Goal: Task Accomplishment & Management: Use online tool/utility

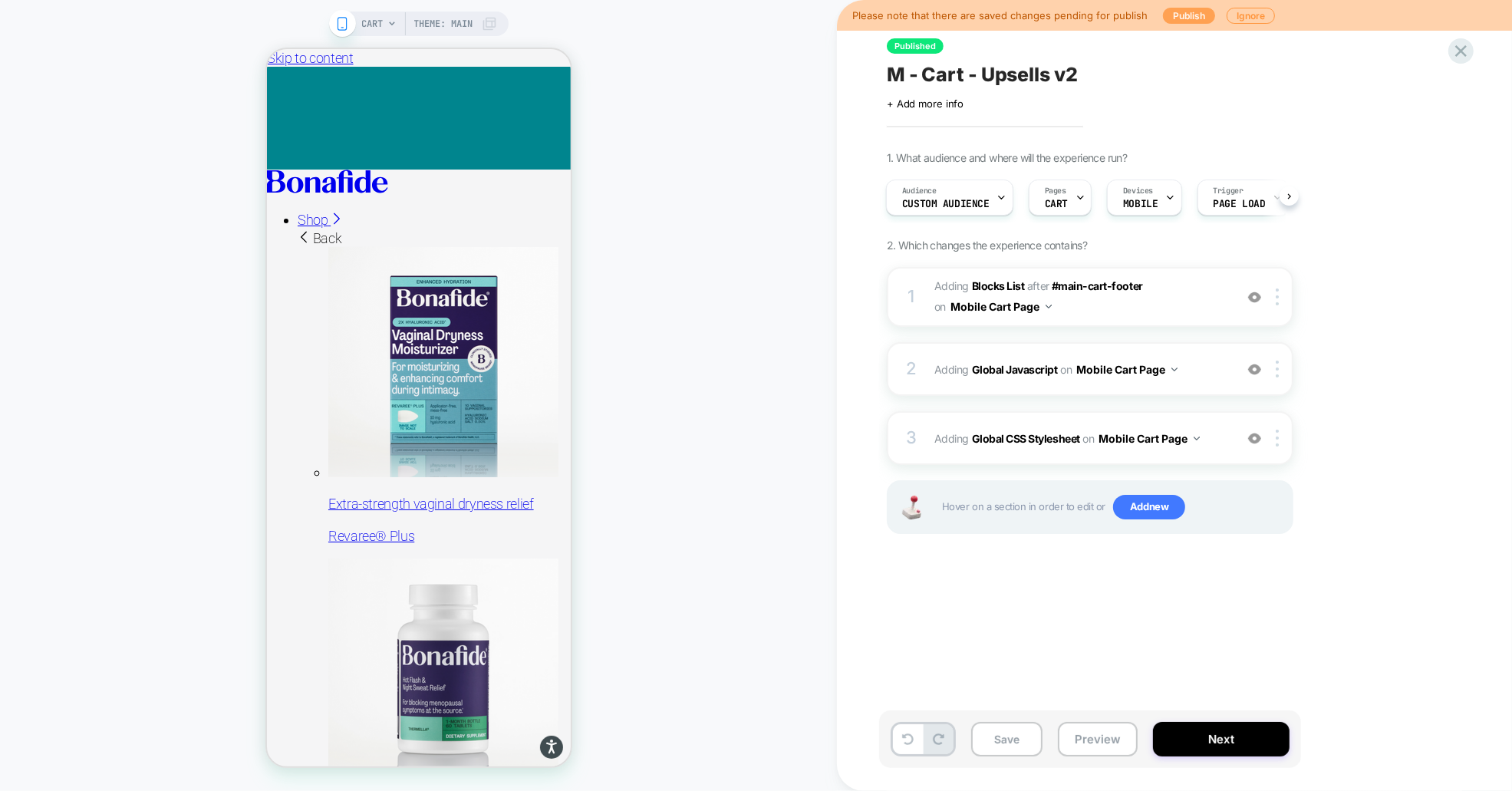
click at [1194, 15] on button "Publish" at bounding box center [1189, 16] width 52 height 16
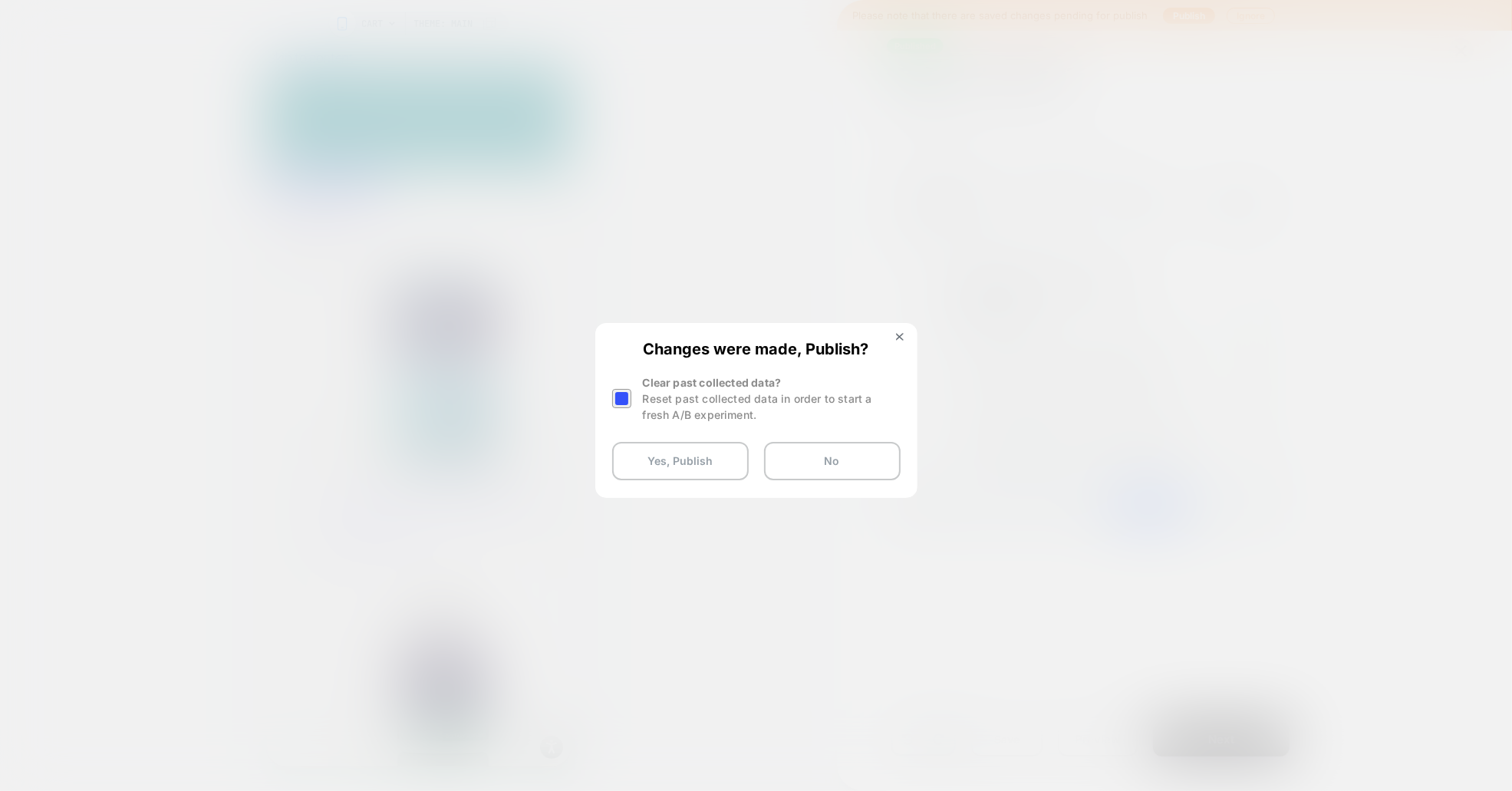
drag, startPoint x: 790, startPoint y: 394, endPoint x: 728, endPoint y: 399, distance: 61.6
click at [790, 394] on div "Reset past collected data in order to start a fresh A/B experiment." at bounding box center [772, 407] width 258 height 32
click at [625, 398] on div at bounding box center [621, 398] width 19 height 19
click at [618, 401] on div at bounding box center [621, 398] width 19 height 19
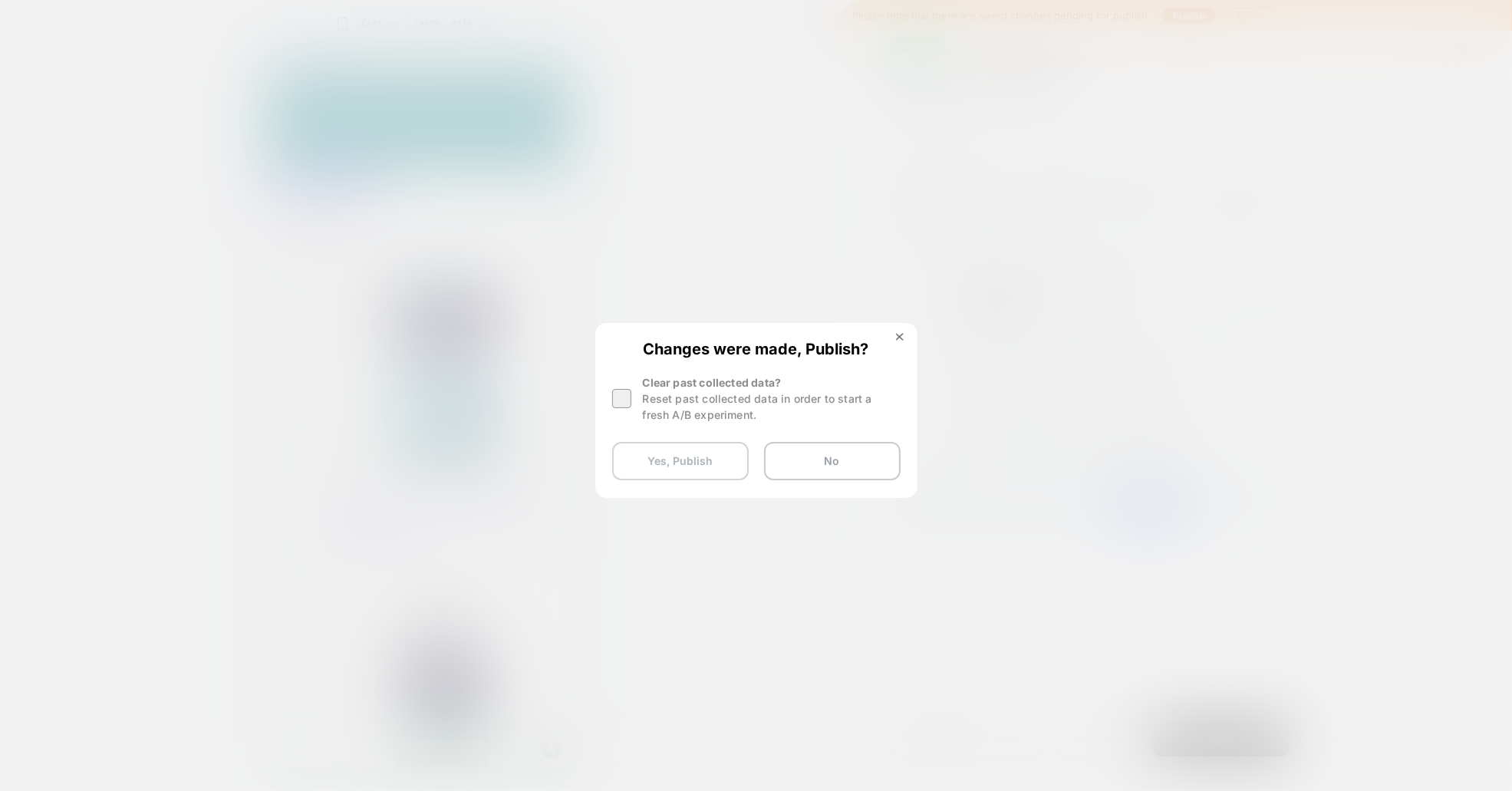
click at [694, 460] on button "Yes, Publish" at bounding box center [680, 461] width 137 height 38
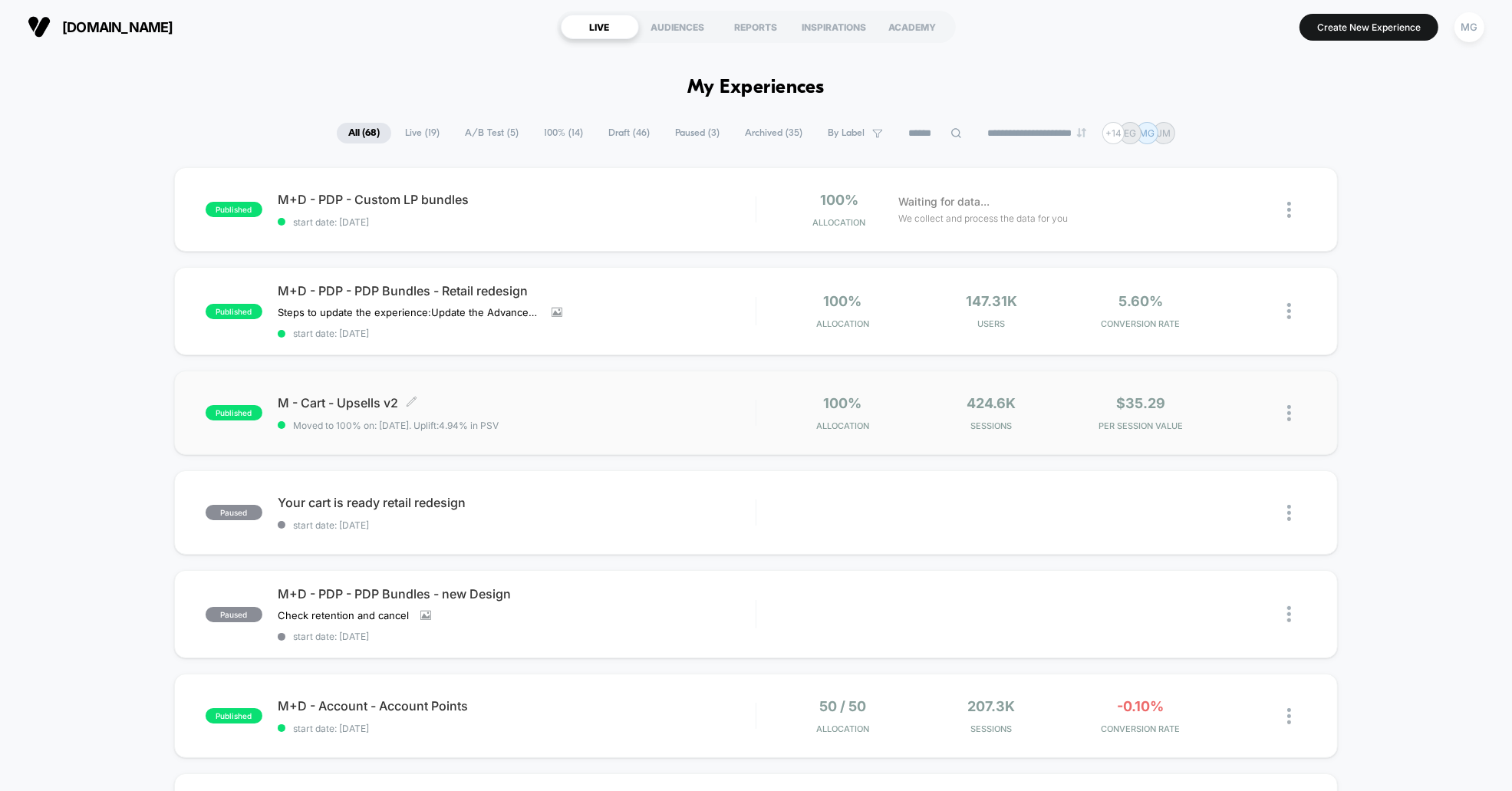
click at [347, 395] on span "M - Cart - Upsells v2 Click to edit experience details" at bounding box center [517, 402] width 478 height 15
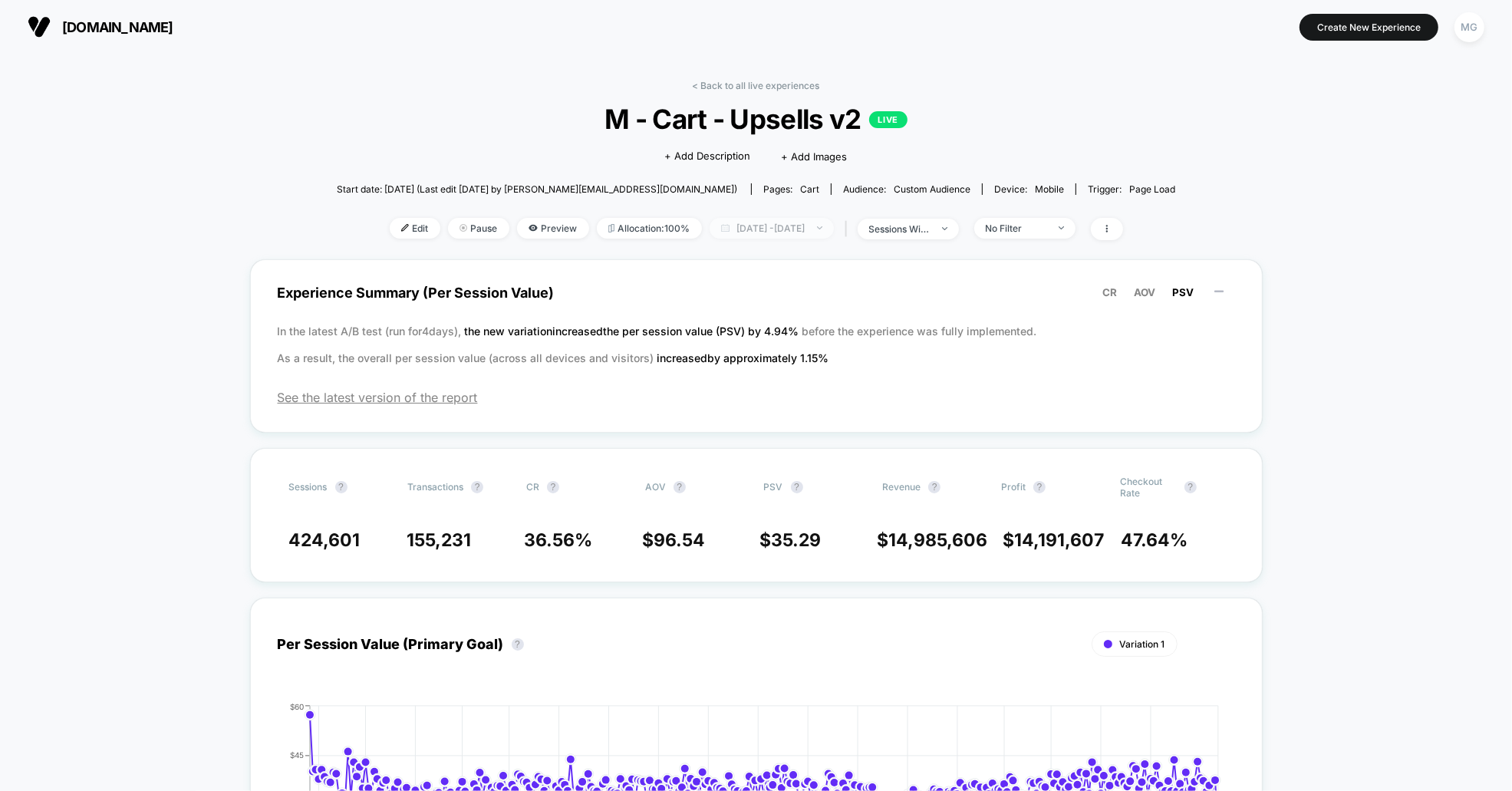
click at [752, 228] on span "[DATE] - [DATE]" at bounding box center [772, 228] width 124 height 21
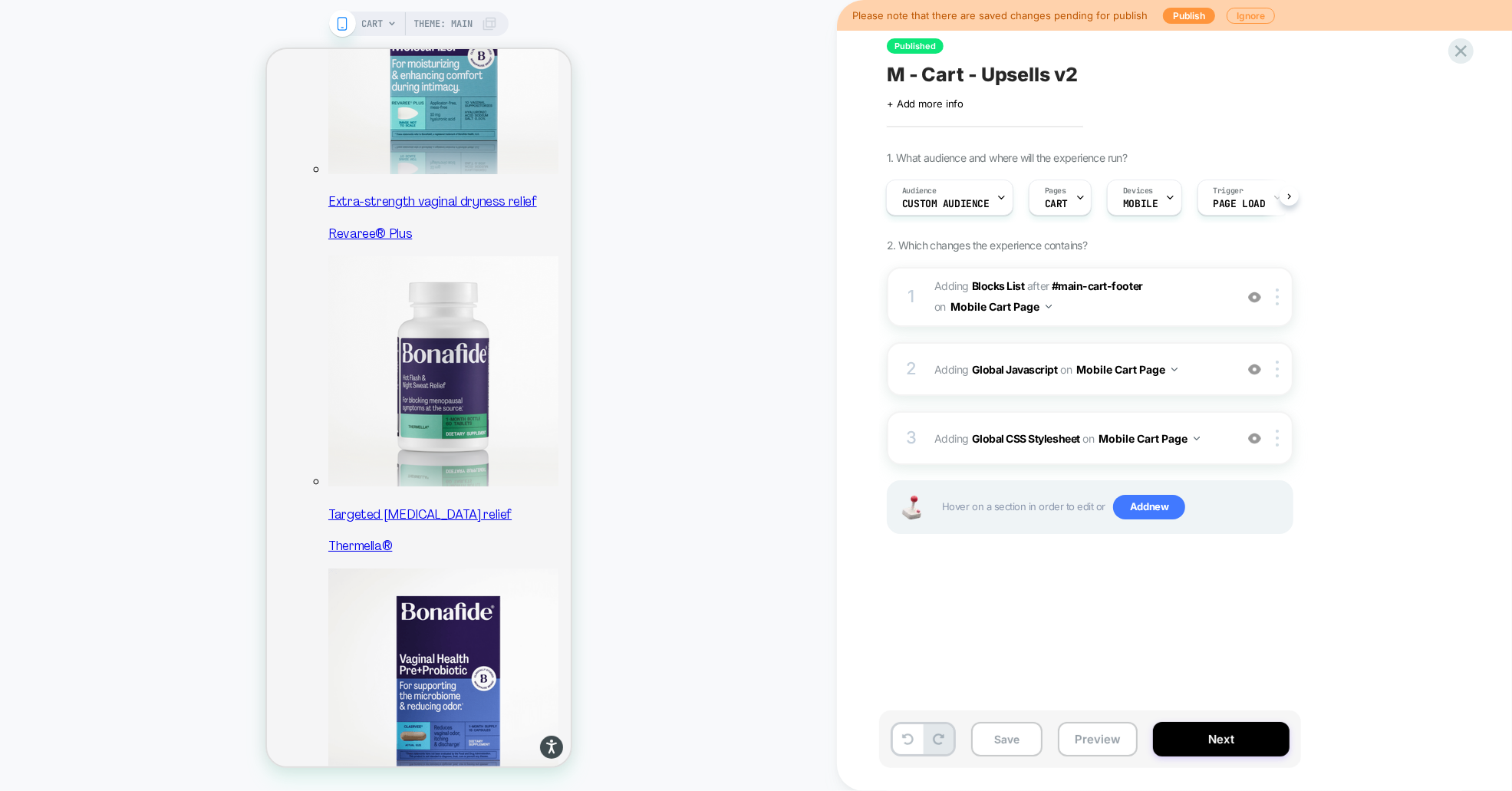
scroll to position [304, 0]
